Goal: Information Seeking & Learning: Learn about a topic

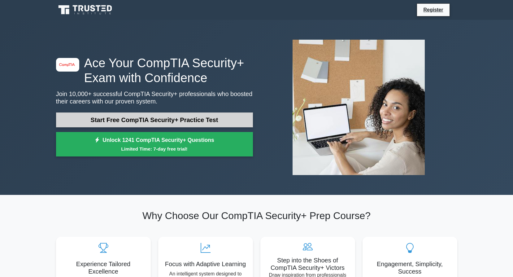
click at [174, 121] on link "Start Free CompTIA Security+ Practice Test" at bounding box center [154, 119] width 197 height 15
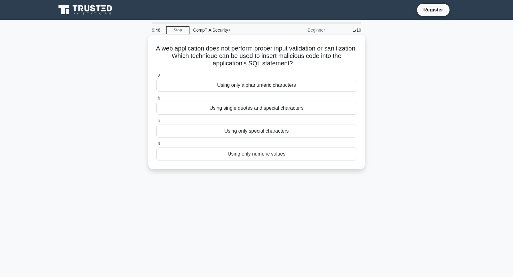
drag, startPoint x: 161, startPoint y: 49, endPoint x: 356, endPoint y: 64, distance: 195.5
click at [356, 64] on h5 "A web application does not perform proper input validation or sanitization. Whi…" at bounding box center [257, 56] width 202 height 23
click at [251, 108] on div "Using single quotes and special characters" at bounding box center [256, 108] width 201 height 13
click at [156, 100] on input "b. Using single quotes and special characters" at bounding box center [156, 98] width 0 height 4
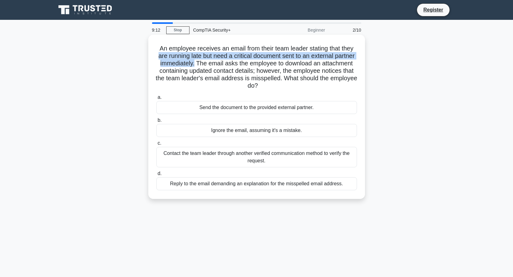
drag, startPoint x: 167, startPoint y: 56, endPoint x: 222, endPoint y: 63, distance: 55.6
click at [222, 63] on h5 "An employee receives an email from their team leader stating that they are runn…" at bounding box center [257, 67] width 202 height 45
drag, startPoint x: 222, startPoint y: 63, endPoint x: 330, endPoint y: 85, distance: 110.7
click at [330, 85] on h5 "An employee receives an email from their team leader stating that they are runn…" at bounding box center [257, 67] width 202 height 45
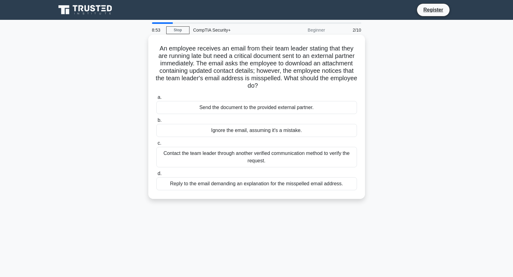
click at [242, 161] on div "Contact the team leader through another verified communication method to verify…" at bounding box center [256, 157] width 201 height 20
click at [156, 145] on input "c. Contact the team leader through another verified communication method to ver…" at bounding box center [156, 143] width 0 height 4
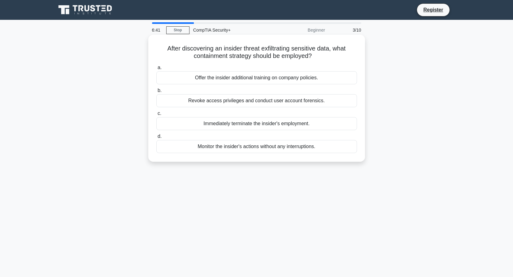
drag, startPoint x: 156, startPoint y: 49, endPoint x: 344, endPoint y: 53, distance: 187.2
click at [344, 53] on h5 "After discovering an insider threat exfiltrating sensitive data, what containme…" at bounding box center [257, 52] width 202 height 15
click at [262, 97] on div "Revoke access privileges and conduct user account forensics." at bounding box center [256, 100] width 201 height 13
click at [156, 93] on input "b. Revoke access privileges and conduct user account forensics." at bounding box center [156, 91] width 0 height 4
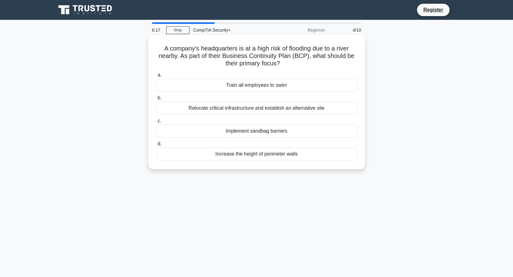
click at [253, 106] on div "Relocate critical infrastructure and establish an alternative site" at bounding box center [256, 108] width 201 height 13
click at [156, 100] on input "b. Relocate critical infrastructure and establish an alternative site" at bounding box center [156, 98] width 0 height 4
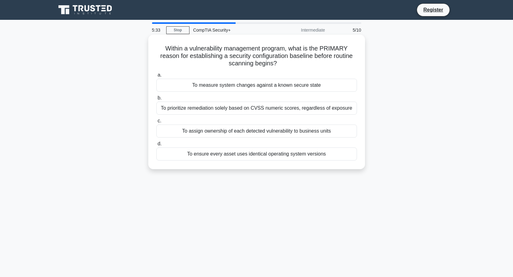
click at [219, 87] on div "To measure system changes against a known secure state" at bounding box center [256, 85] width 201 height 13
click at [156, 77] on input "a. To measure system changes against a known secure state" at bounding box center [156, 75] width 0 height 4
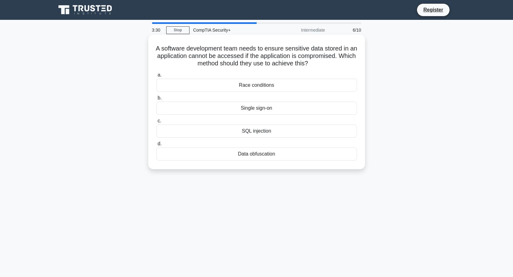
drag, startPoint x: 156, startPoint y: 52, endPoint x: 357, endPoint y: 62, distance: 200.8
click at [357, 62] on div "A software development team needs to ensure sensitive data stored in an applica…" at bounding box center [257, 102] width 212 height 130
click at [246, 156] on div "Data obfuscation" at bounding box center [256, 154] width 201 height 13
click at [156, 146] on input "d. Data obfuscation" at bounding box center [156, 144] width 0 height 4
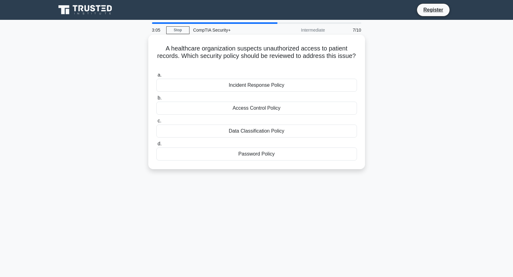
click at [266, 108] on div "Access Control Policy" at bounding box center [256, 108] width 201 height 13
click at [156, 100] on input "b. Access Control Policy" at bounding box center [156, 98] width 0 height 4
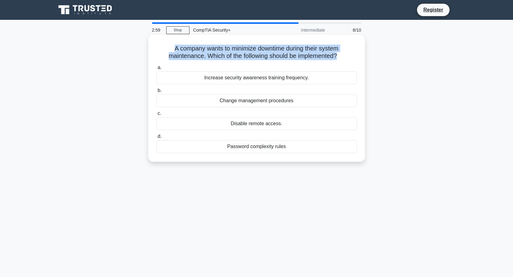
drag, startPoint x: 170, startPoint y: 48, endPoint x: 340, endPoint y: 59, distance: 170.8
click at [340, 59] on h5 "A company wants to minimize downtime during their system maintenance. Which of …" at bounding box center [257, 52] width 202 height 15
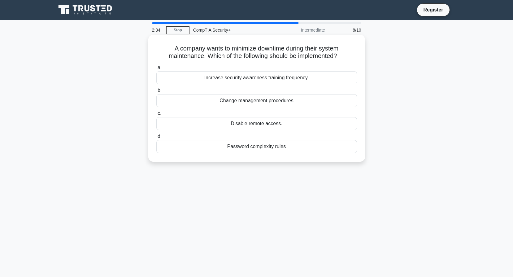
click at [226, 104] on div "Change management procedures" at bounding box center [256, 100] width 201 height 13
click at [156, 93] on input "b. Change management procedures" at bounding box center [156, 91] width 0 height 4
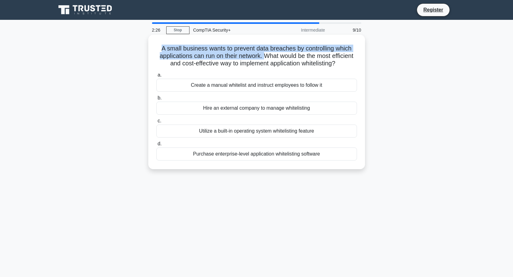
drag, startPoint x: 158, startPoint y: 51, endPoint x: 277, endPoint y: 57, distance: 119.1
click at [277, 57] on h5 "A small business wants to prevent data breaches by controlling which applicatio…" at bounding box center [257, 56] width 202 height 23
drag, startPoint x: 279, startPoint y: 61, endPoint x: 333, endPoint y: 73, distance: 55.6
click at [333, 68] on h5 "A small business wants to prevent data breaches by controlling which applicatio…" at bounding box center [257, 56] width 202 height 23
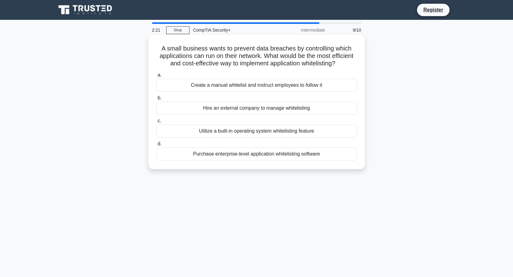
click at [231, 80] on label "a. Create a manual whitelist and instruct employees to follow it" at bounding box center [256, 81] width 201 height 20
click at [156, 77] on input "a. Create a manual whitelist and instruct employees to follow it" at bounding box center [156, 75] width 0 height 4
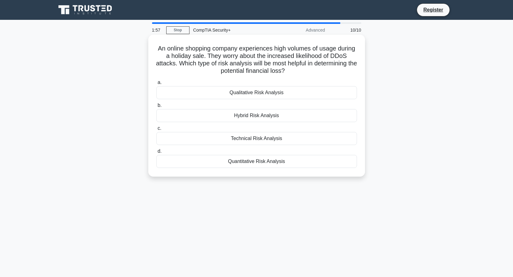
click at [254, 163] on div "Quantitative Risk Analysis" at bounding box center [256, 161] width 201 height 13
click at [156, 153] on input "d. Quantitative Risk Analysis" at bounding box center [156, 151] width 0 height 4
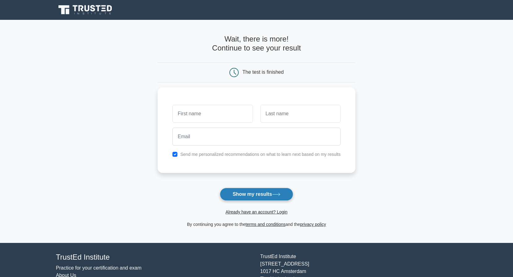
click at [256, 193] on button "Show my results" at bounding box center [256, 194] width 73 height 13
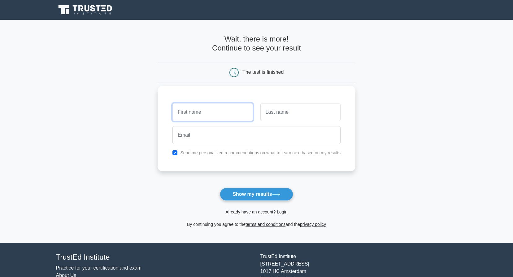
type input ","
type input "me"
type input "HELLO"
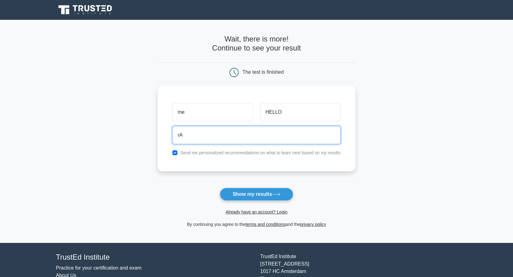
type input "r"
type input "randomthrowaway@gmail.com"
click at [220, 188] on button "Show my results" at bounding box center [256, 194] width 73 height 13
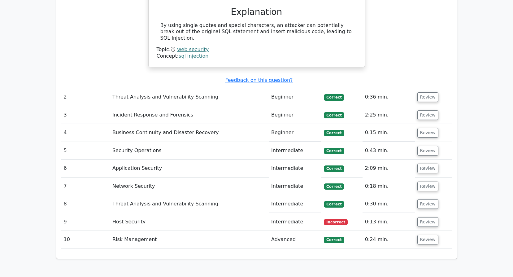
scroll to position [682, 0]
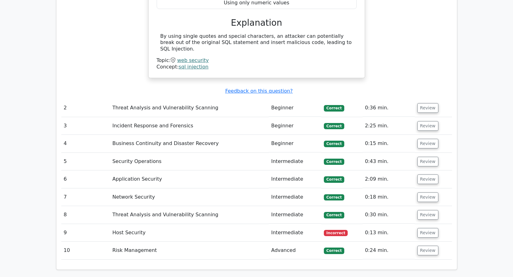
click at [373, 224] on td "0:13 min." at bounding box center [389, 233] width 52 height 18
click at [424, 228] on button "Review" at bounding box center [428, 233] width 21 height 10
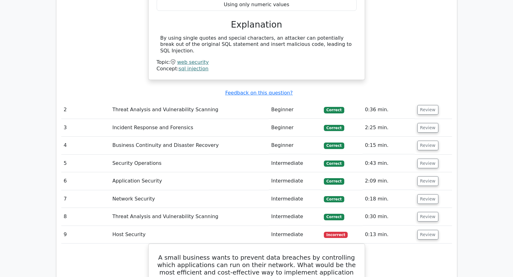
scroll to position [775, 0]
